Goal: Entertainment & Leisure: Consume media (video, audio)

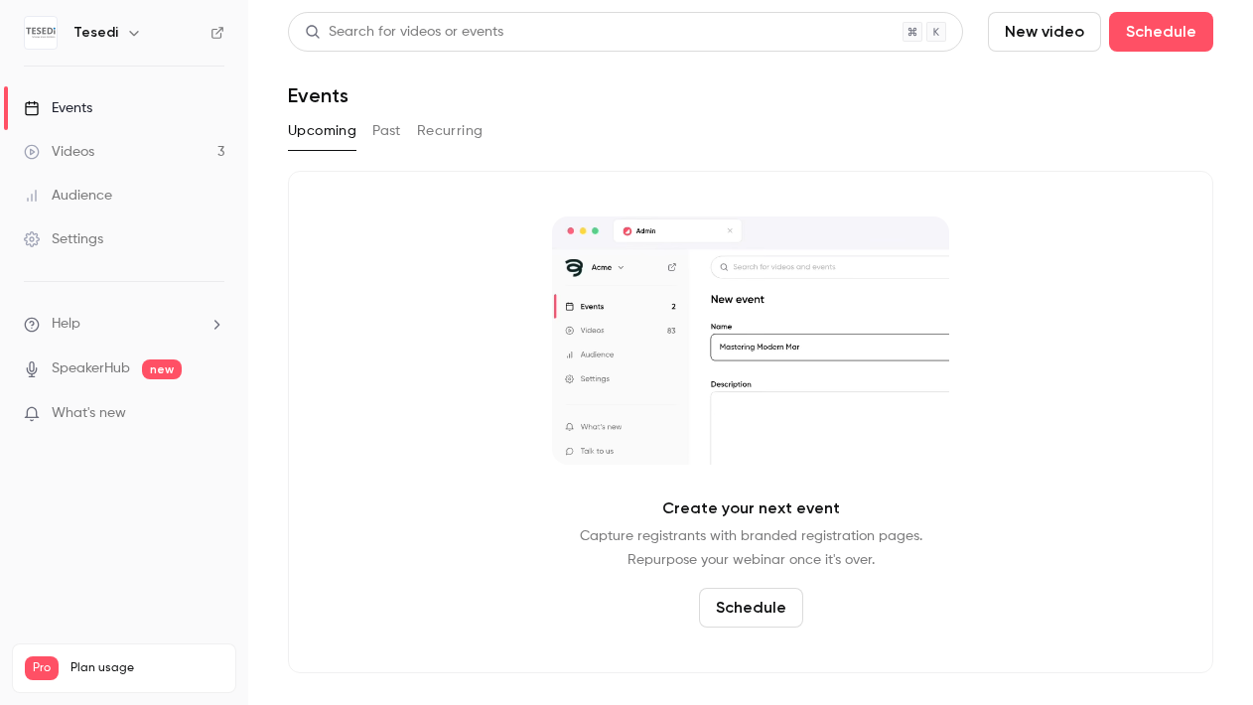
click at [99, 133] on link "Videos 3" at bounding box center [124, 152] width 248 height 44
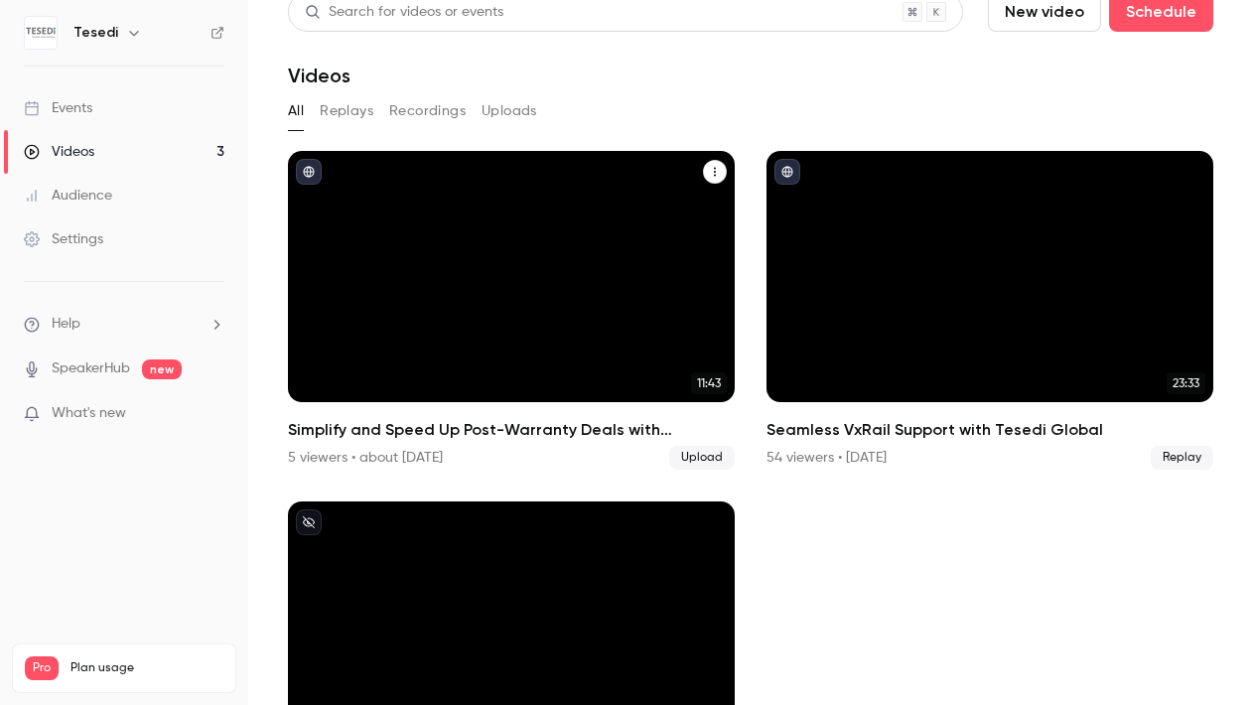
scroll to position [139, 0]
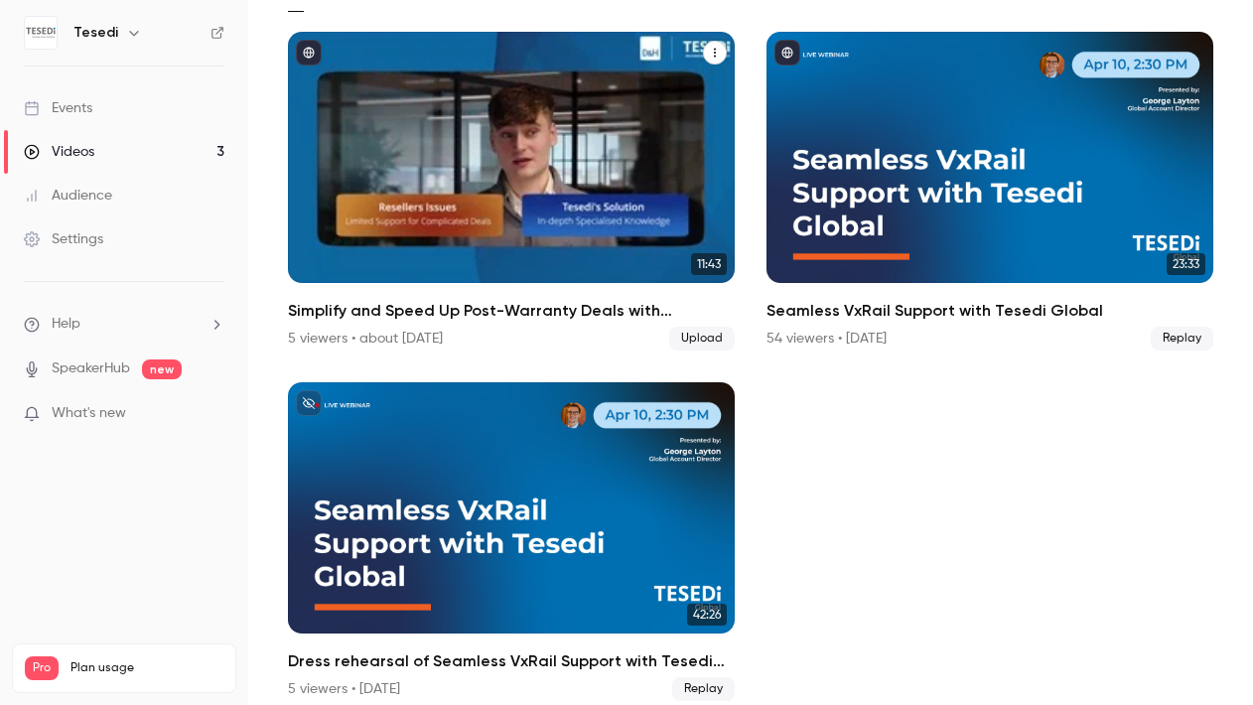
click at [487, 299] on h2 "Simplify and Speed Up Post-Warranty Deals with [PERSON_NAME] and D&H" at bounding box center [511, 311] width 447 height 24
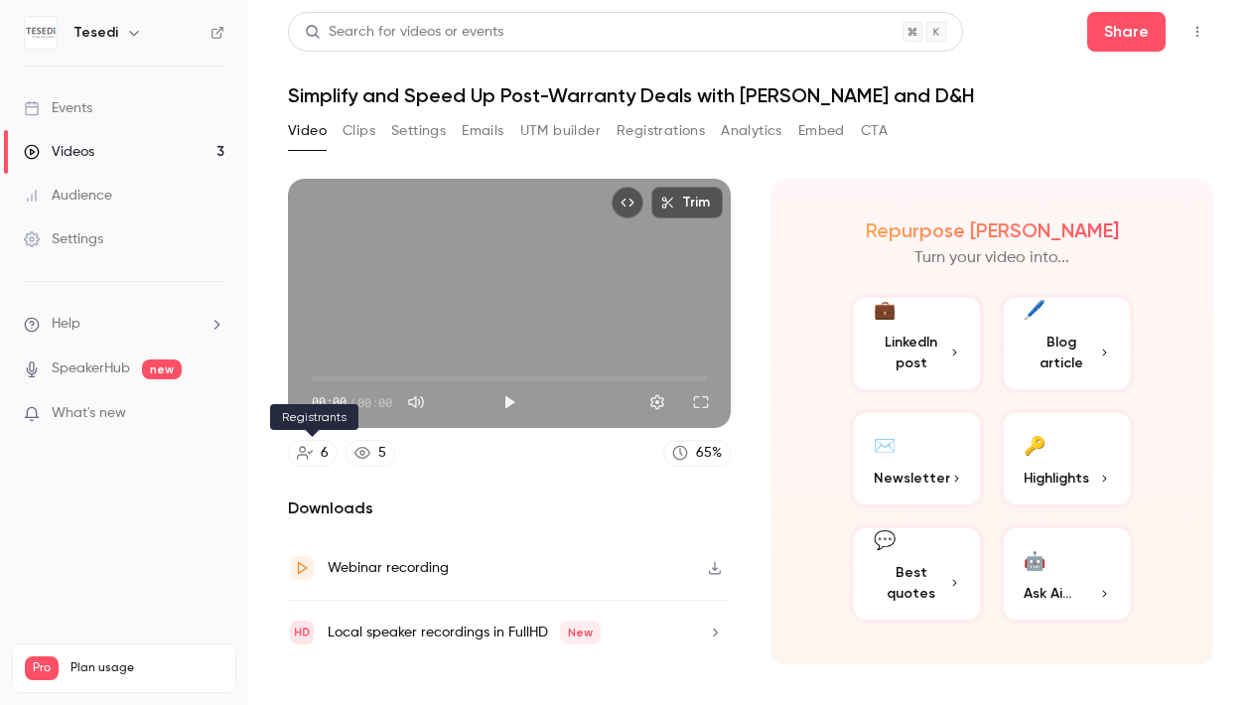
click at [318, 454] on link "6" at bounding box center [313, 453] width 50 height 27
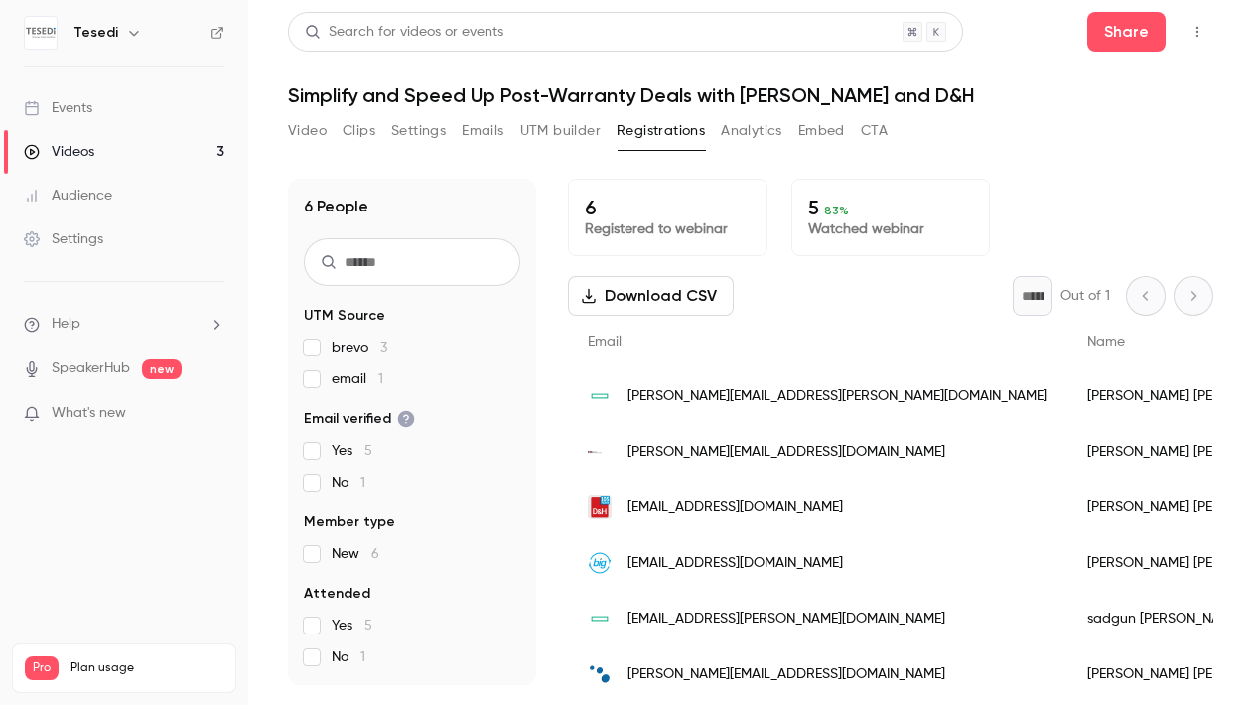
scroll to position [141, 0]
